Goal: Task Accomplishment & Management: Manage account settings

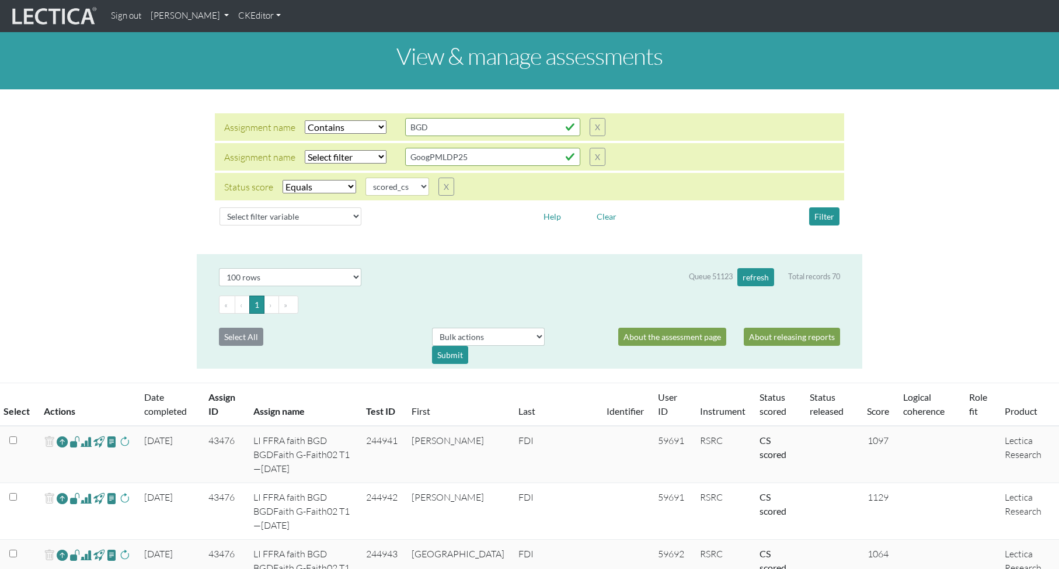
select select "icontains"
select select "scored_cs"
select select "100"
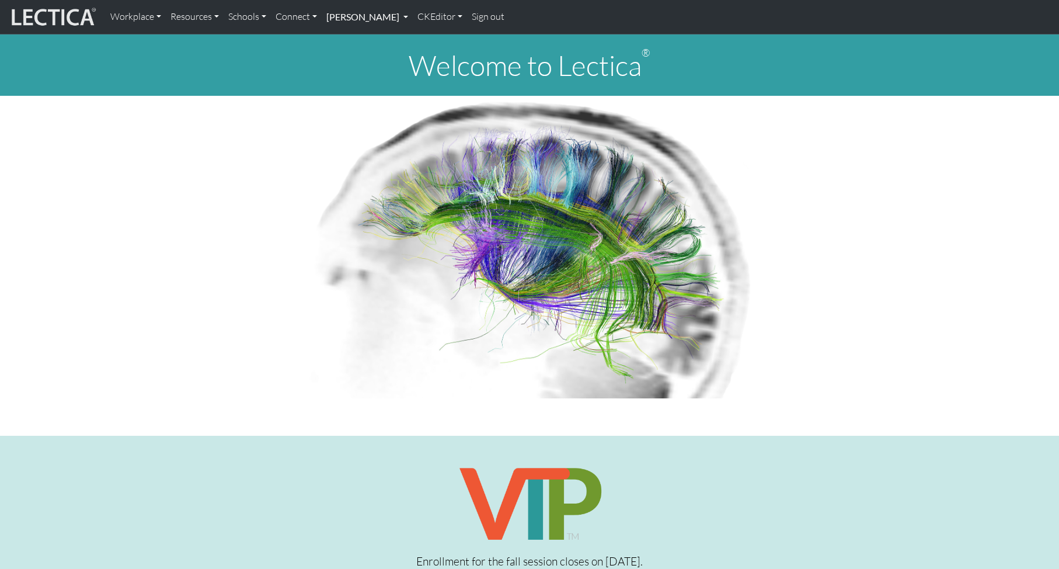
click at [360, 18] on link "[PERSON_NAME]" at bounding box center [367, 17] width 91 height 25
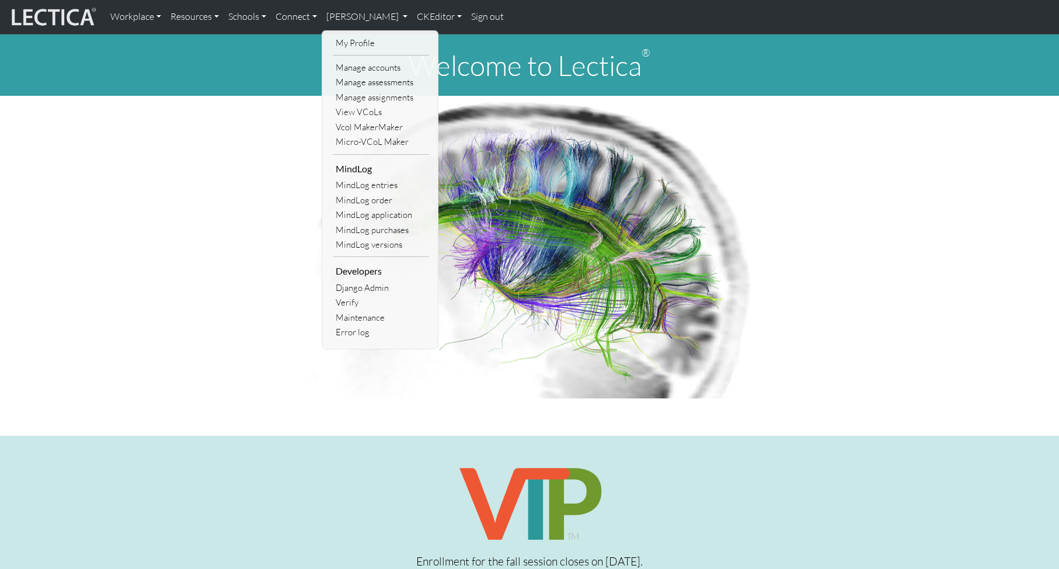
scroll to position [2, 0]
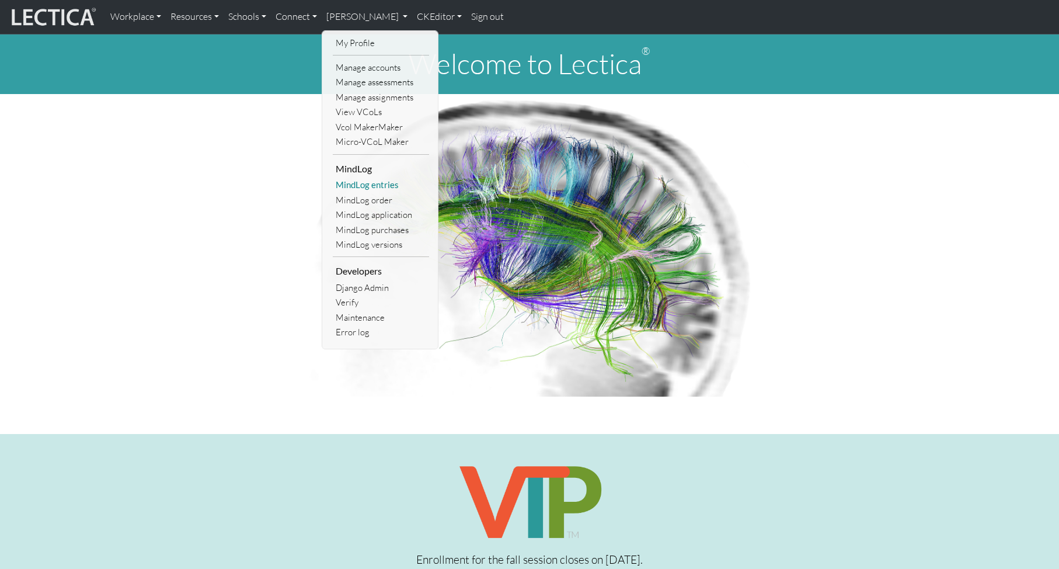
click at [363, 187] on link "MindLog entries" at bounding box center [381, 185] width 96 height 15
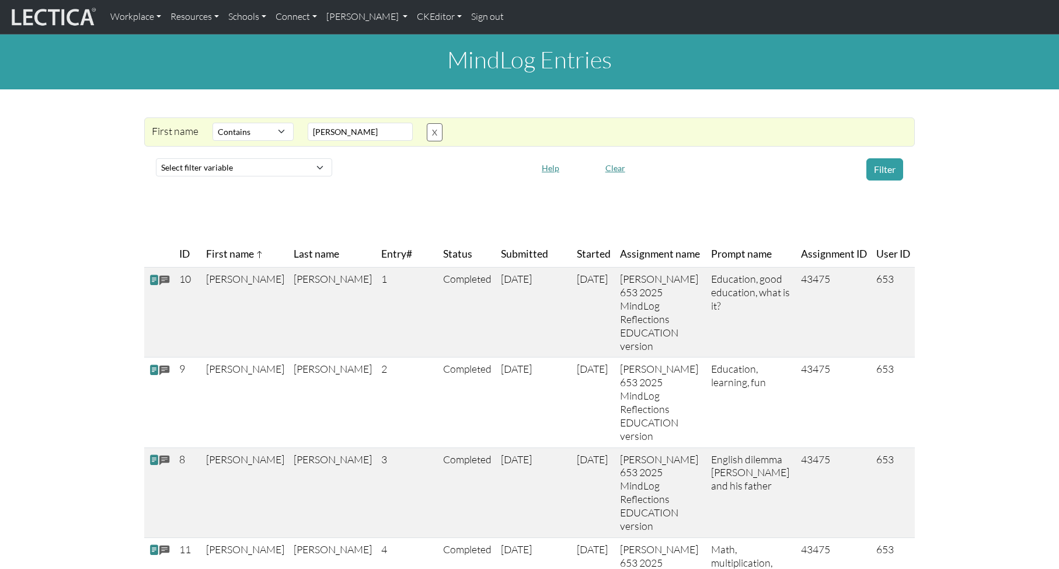
select select "icontains"
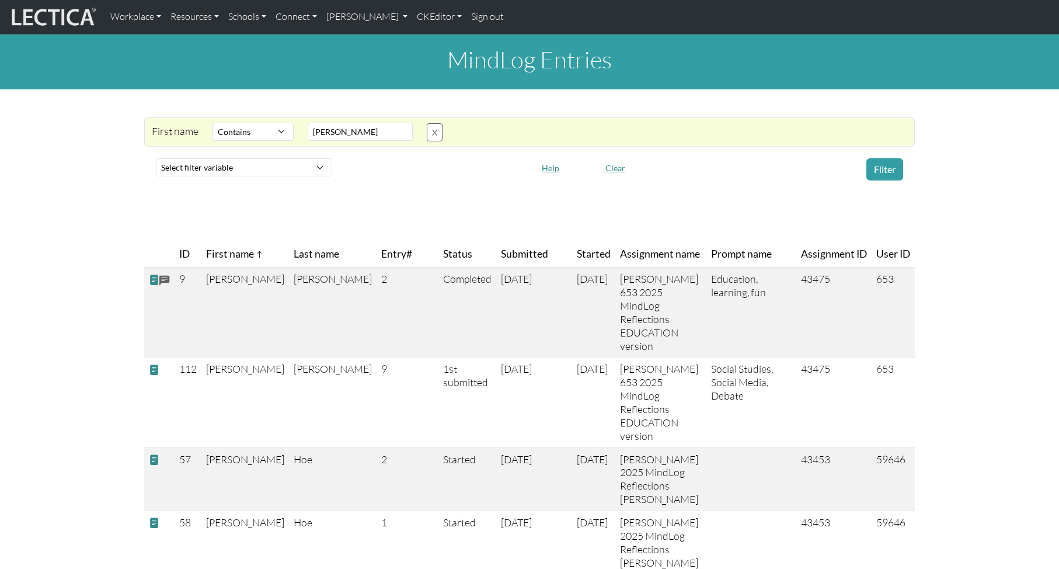
click at [293, 258] on th "Last name" at bounding box center [333, 254] width 88 height 26
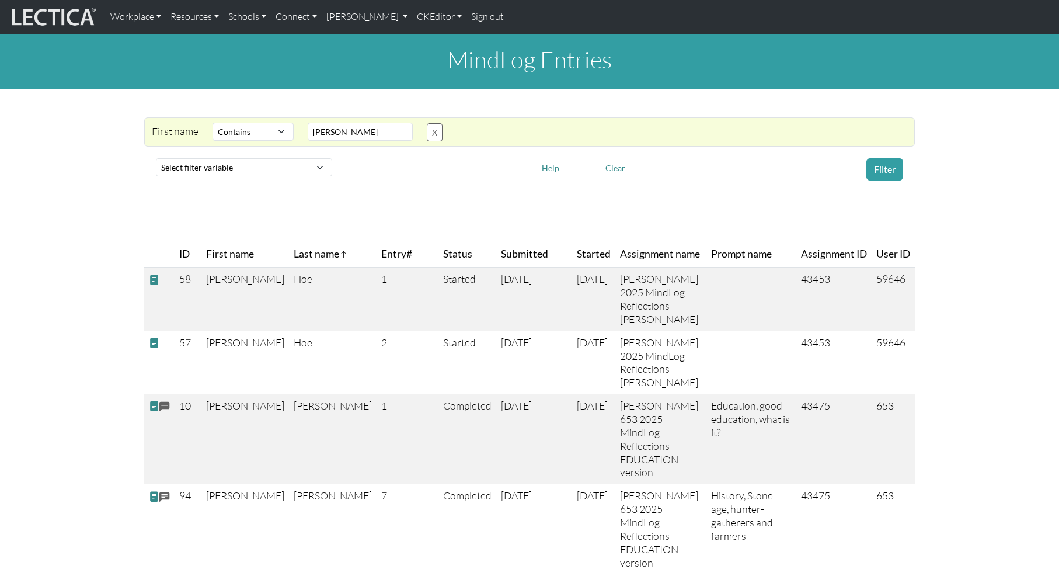
click at [381, 256] on span "Entry#" at bounding box center [407, 254] width 53 height 16
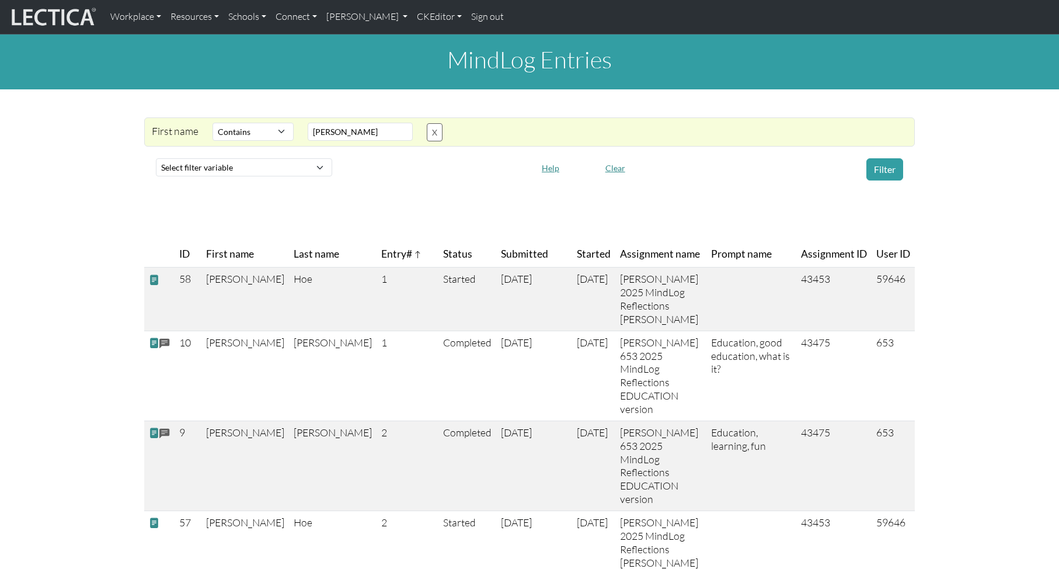
click at [443, 255] on span "Status" at bounding box center [457, 254] width 29 height 16
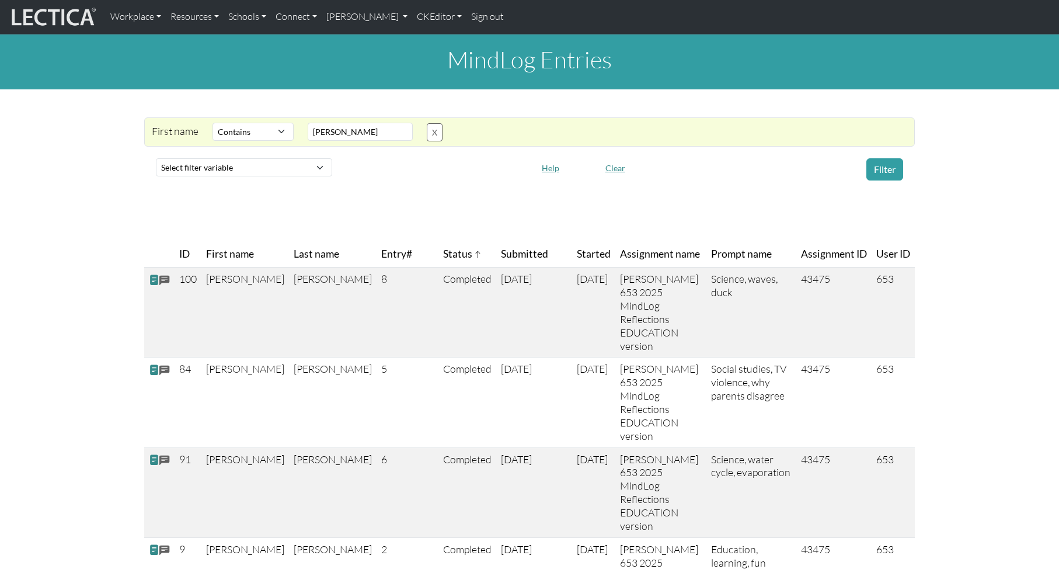
click at [501, 255] on span "Submitted" at bounding box center [524, 254] width 47 height 16
click at [572, 256] on th "Started" at bounding box center [593, 254] width 43 height 26
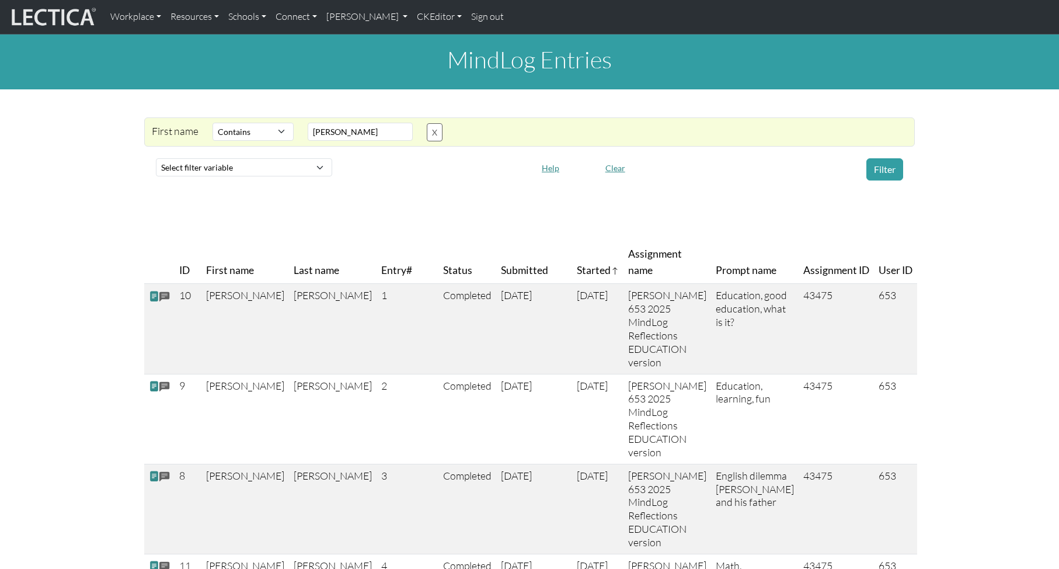
click at [636, 251] on span "Assignment name" at bounding box center [667, 262] width 78 height 33
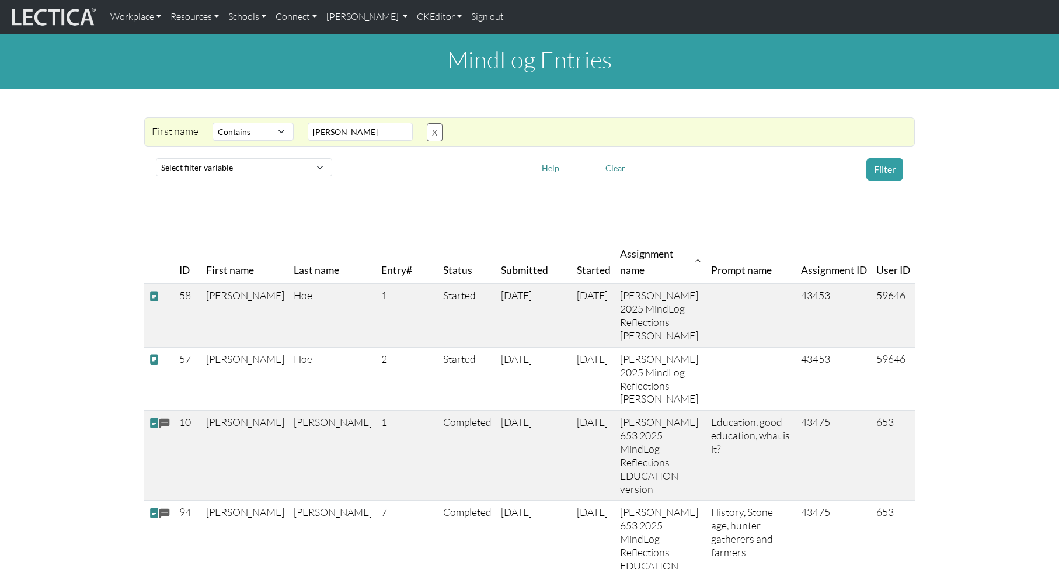
click at [726, 262] on span "Prompt name" at bounding box center [741, 270] width 61 height 16
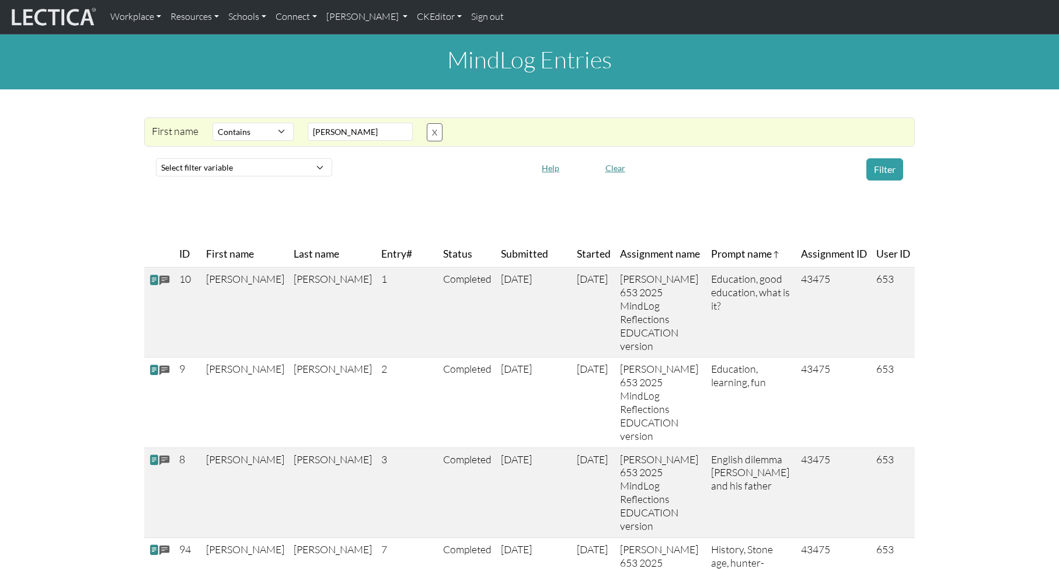
click at [726, 256] on span "Prompt name" at bounding box center [745, 254] width 69 height 16
